Goal: Task Accomplishment & Management: Manage account settings

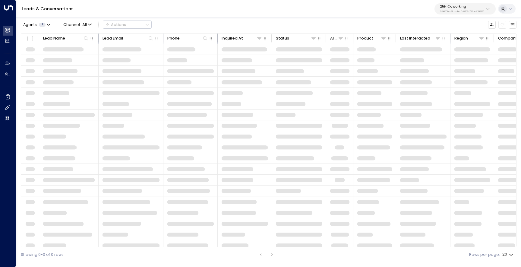
click at [448, 10] on p "3b9800f4-81ca-4ec0-8758-72fbe4763f36" at bounding box center [462, 11] width 44 height 2
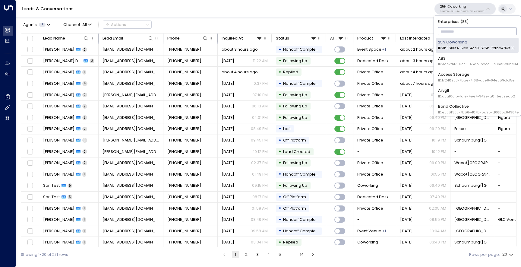
click at [450, 29] on input "text" at bounding box center [477, 31] width 79 height 11
type input "**"
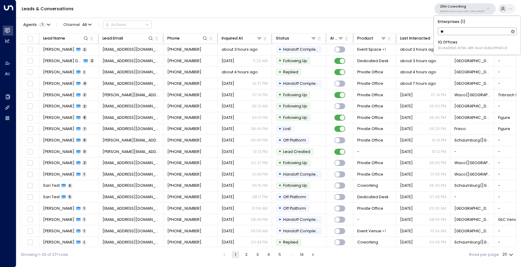
click at [443, 49] on span "ID: cfe0f921-6736-41ff-9ccf-6d0a7fff47c3" at bounding box center [472, 48] width 69 height 5
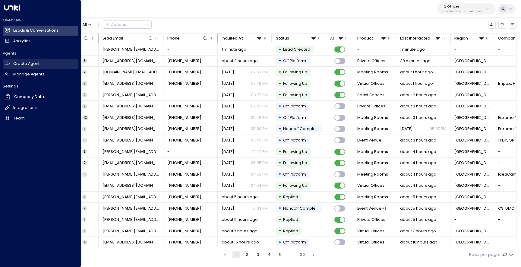
click at [35, 63] on h2 "Create Agent" at bounding box center [26, 64] width 26 height 6
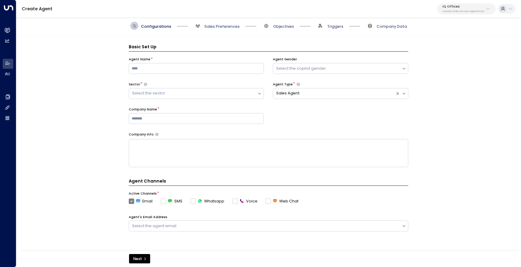
scroll to position [8, 0]
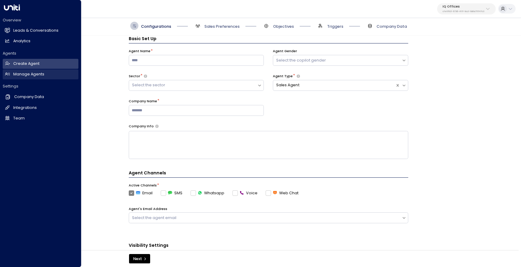
click at [8, 75] on icon at bounding box center [7, 73] width 5 height 5
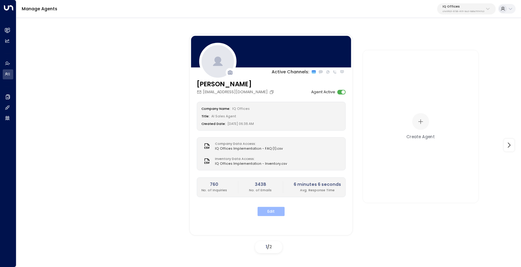
click at [270, 213] on button "Edit" at bounding box center [271, 211] width 27 height 9
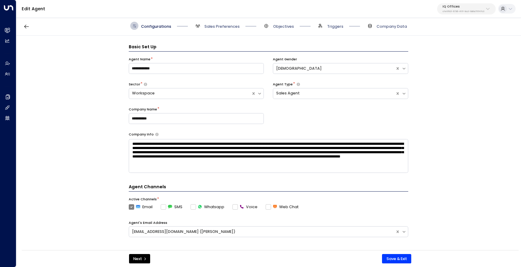
scroll to position [8, 0]
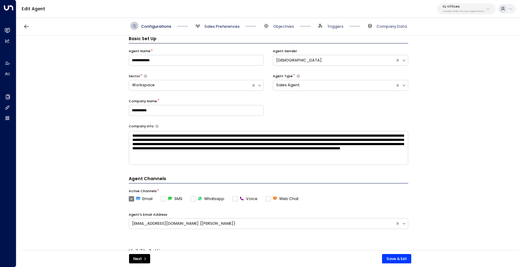
click at [230, 26] on span "Sales Preferences" at bounding box center [221, 26] width 35 height 5
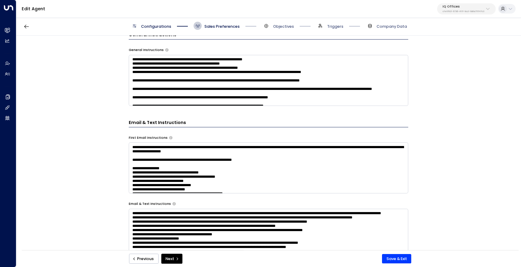
scroll to position [190, 0]
click at [286, 97] on textarea at bounding box center [269, 80] width 280 height 51
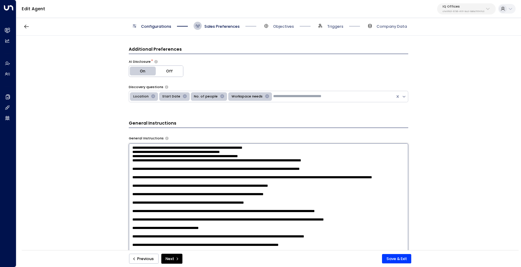
scroll to position [0, 0]
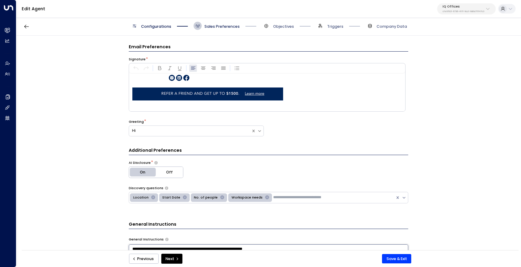
click at [225, 26] on span "Sales Preferences" at bounding box center [221, 26] width 35 height 5
click at [273, 27] on span "Objectives" at bounding box center [283, 26] width 21 height 5
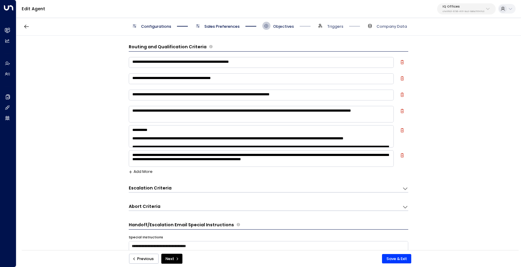
scroll to position [8, 0]
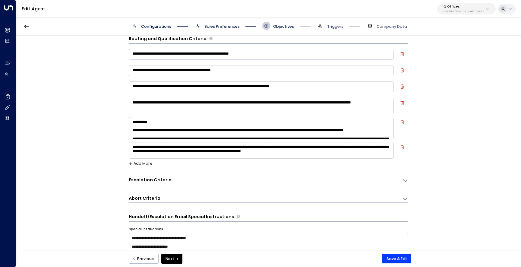
click at [247, 114] on div "**********" at bounding box center [269, 106] width 280 height 19
click at [250, 110] on textarea "**********" at bounding box center [261, 106] width 265 height 17
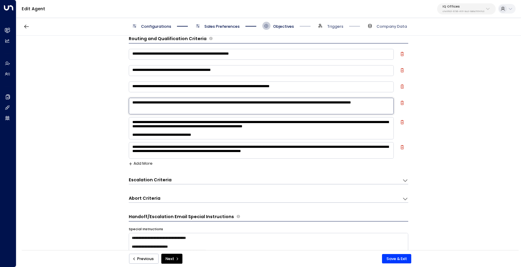
scroll to position [57, 0]
click at [197, 126] on textarea "**********" at bounding box center [261, 128] width 265 height 22
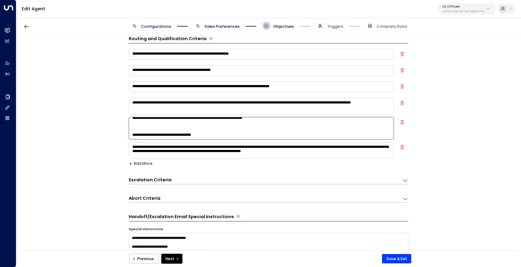
scroll to position [60, 0]
type textarea "**********"
click at [442, 200] on div "**********" at bounding box center [268, 145] width 504 height 218
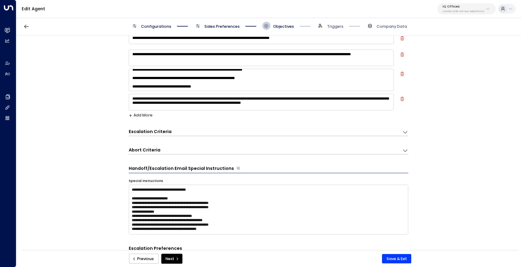
scroll to position [58, 0]
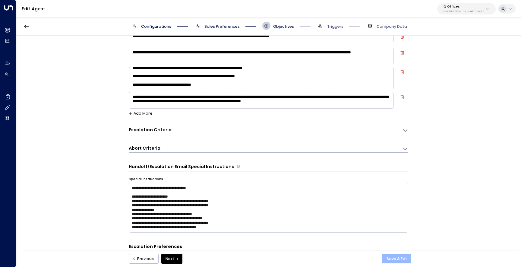
click at [397, 261] on button "Save & Exit" at bounding box center [396, 259] width 29 height 10
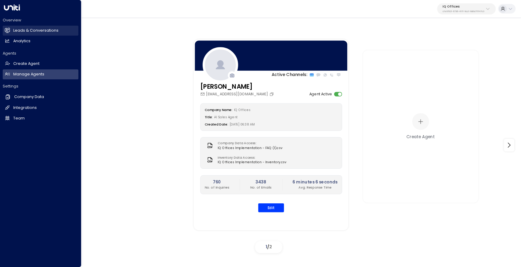
click at [7, 34] on link "Leads & Conversations Leads & Conversations" at bounding box center [41, 31] width 76 height 10
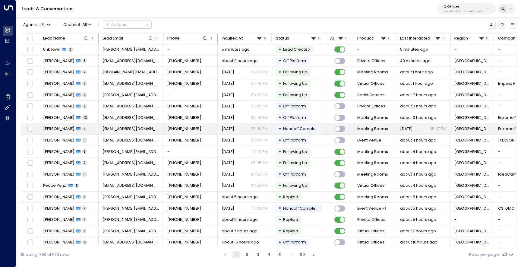
click at [86, 130] on td "Nicole Caiati 1" at bounding box center [68, 128] width 59 height 11
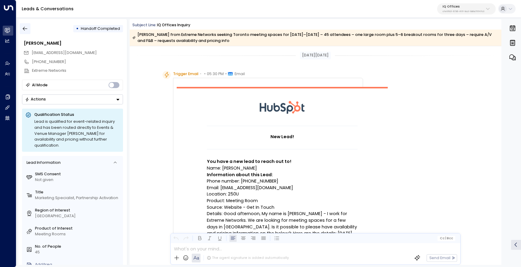
click at [26, 30] on icon "button" at bounding box center [25, 29] width 6 height 6
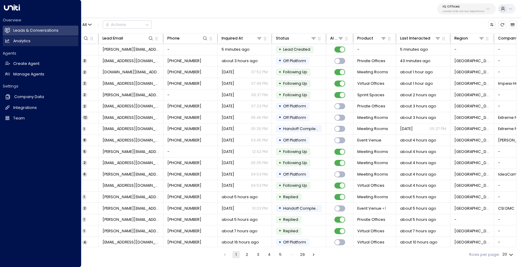
click at [30, 40] on h2 "Analytics" at bounding box center [21, 41] width 17 height 6
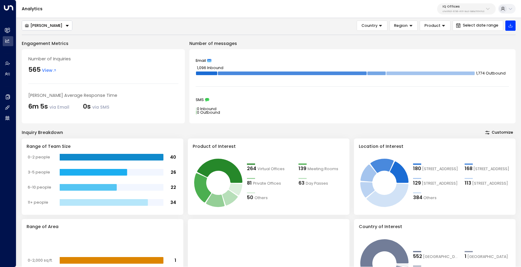
click at [464, 9] on div "IQ Offices cfe0f921-6736-41ff-9ccf-6d0a7fff47c3" at bounding box center [464, 9] width 42 height 8
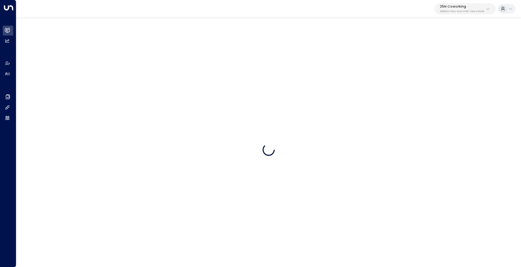
click at [462, 10] on p "3b9800f4-81ca-4ec0-8758-72fbe4763f36" at bounding box center [462, 11] width 44 height 2
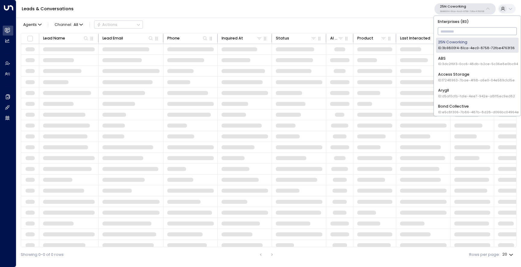
click at [457, 27] on input "text" at bounding box center [477, 31] width 79 height 11
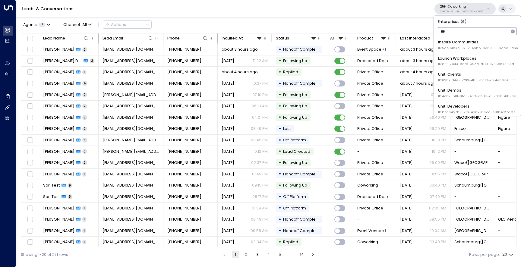
type input "****"
click at [452, 74] on div "Uniti Demos ID: 4c025b01-9fa0-46ff-ab3a-a620b886896e" at bounding box center [477, 76] width 78 height 11
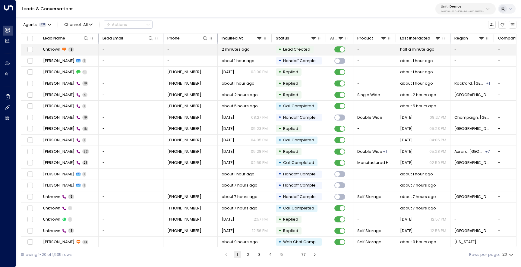
click at [69, 52] on td "Unknown 19" at bounding box center [68, 49] width 59 height 11
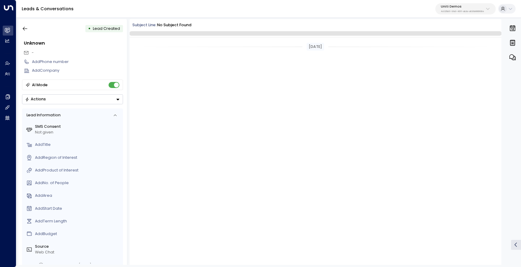
scroll to position [466, 0]
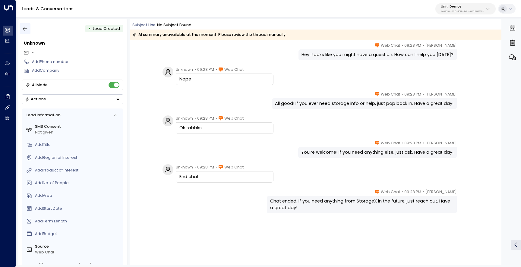
click at [25, 31] on icon "button" at bounding box center [25, 29] width 6 height 6
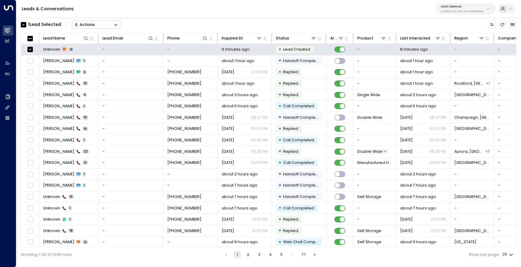
click at [88, 27] on div "Actions" at bounding box center [84, 24] width 21 height 5
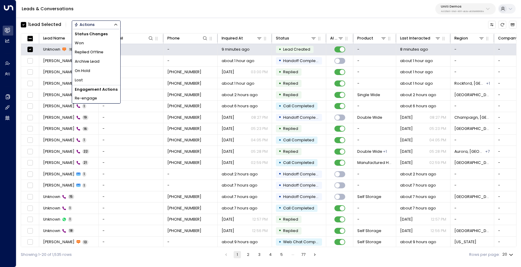
click at [93, 62] on span "Archive Lead" at bounding box center [87, 62] width 25 height 6
